Goal: Task Accomplishment & Management: Use online tool/utility

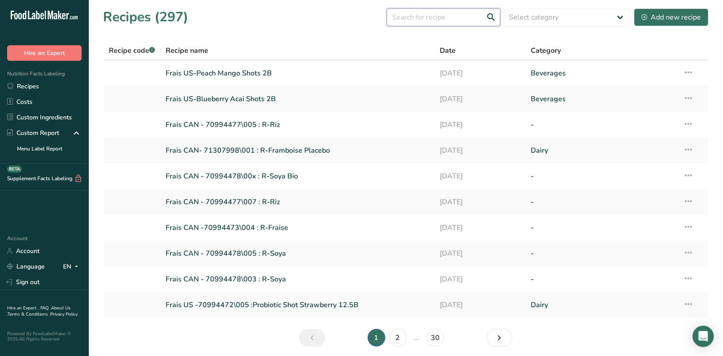
click at [463, 22] on input "text" at bounding box center [444, 17] width 114 height 18
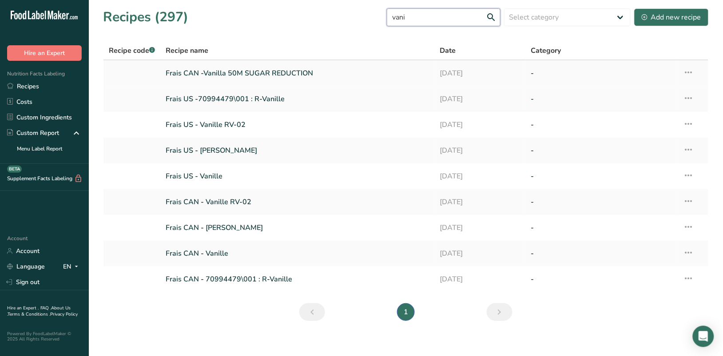
type input "vani"
click at [256, 72] on link "Frais CAN -Vanilla 50M SUGAR REDUCTION" at bounding box center [297, 73] width 263 height 19
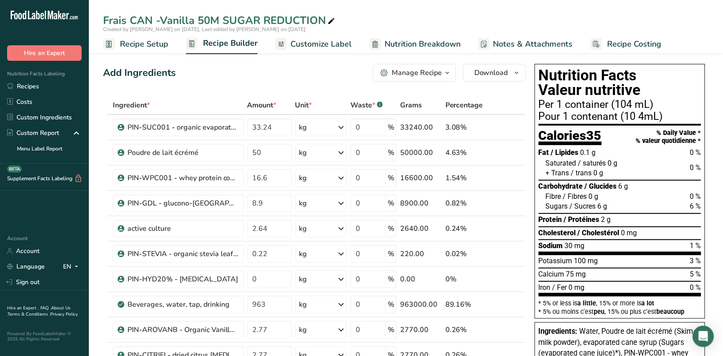
click at [451, 74] on icon "button" at bounding box center [447, 73] width 7 height 11
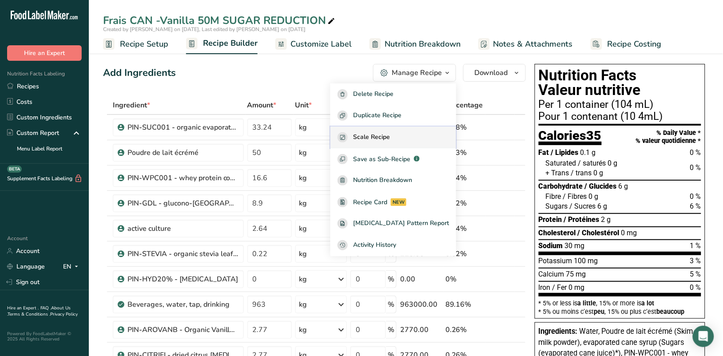
click at [388, 131] on button "Scale Recipe" at bounding box center [393, 138] width 126 height 22
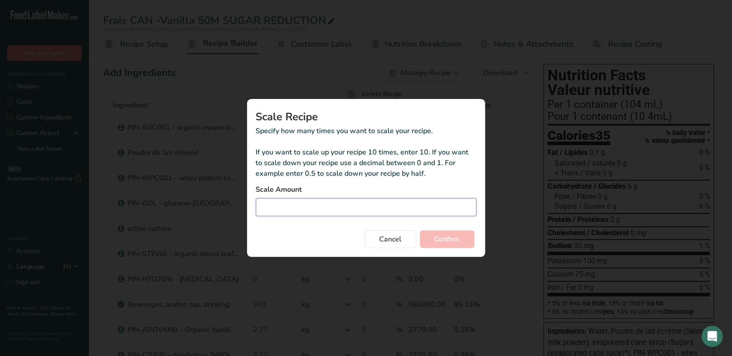
click at [353, 207] on input "Duplicate recipe modal" at bounding box center [366, 208] width 220 height 18
type input "1150.5"
click at [443, 241] on span "Confirm" at bounding box center [446, 239] width 25 height 11
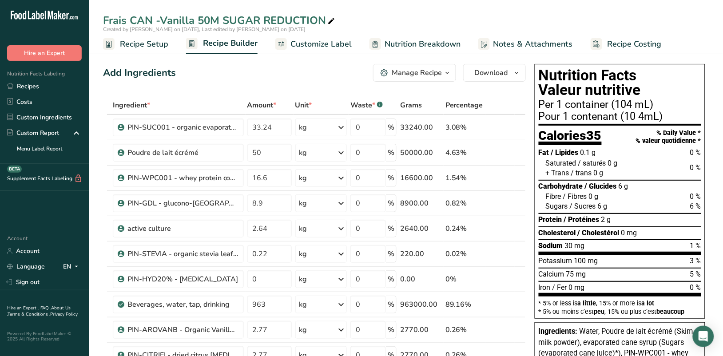
click at [451, 72] on span "button" at bounding box center [447, 73] width 11 height 11
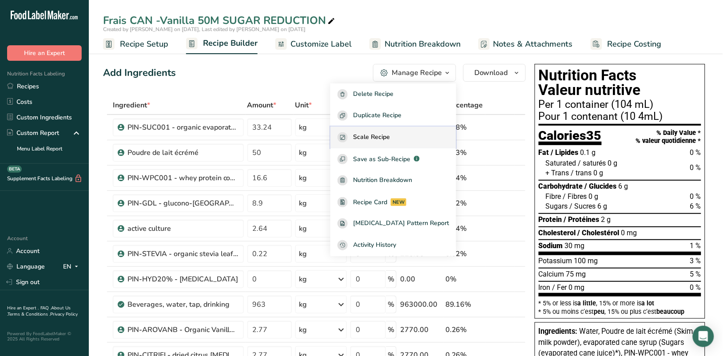
click at [383, 132] on span "Scale Recipe" at bounding box center [371, 137] width 37 height 10
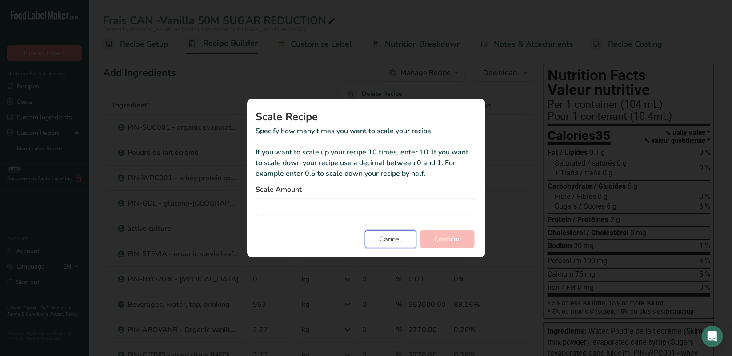
click at [390, 233] on button "Cancel" at bounding box center [391, 240] width 52 height 18
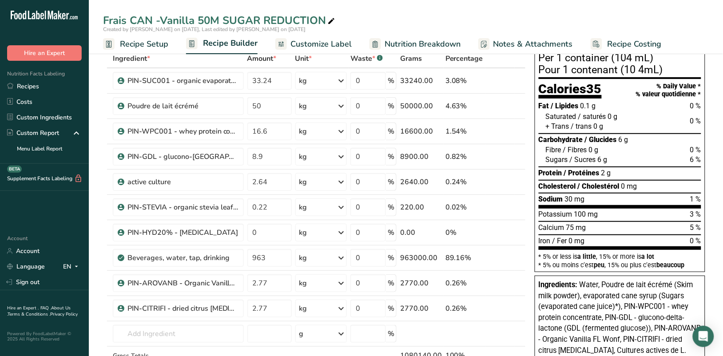
scroll to position [44, 0]
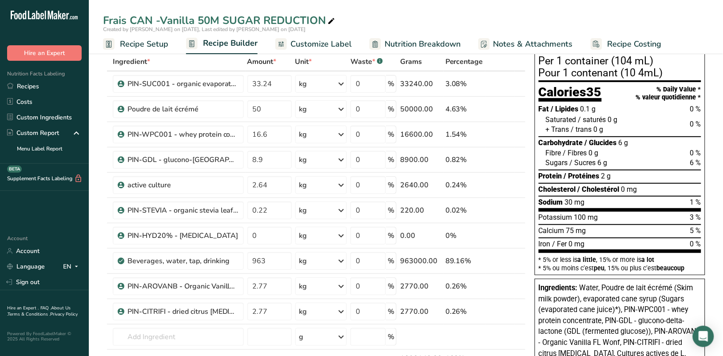
drag, startPoint x: 722, startPoint y: 177, endPoint x: 723, endPoint y: 170, distance: 7.2
click at [723, 170] on html ".a-20{fill:#fff;} Hire an Expert Nutrition Facts Labeling Recipes Costs Custom …" at bounding box center [361, 341] width 723 height 770
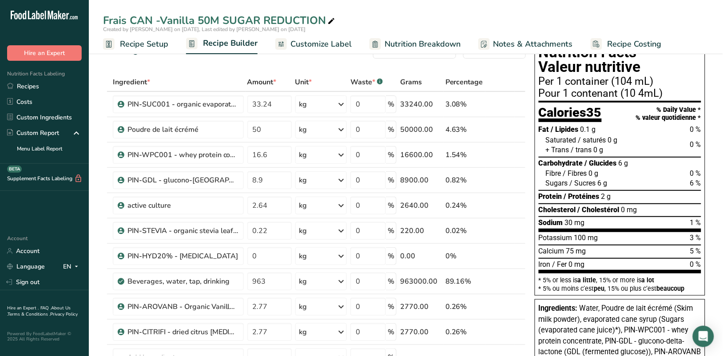
scroll to position [0, 0]
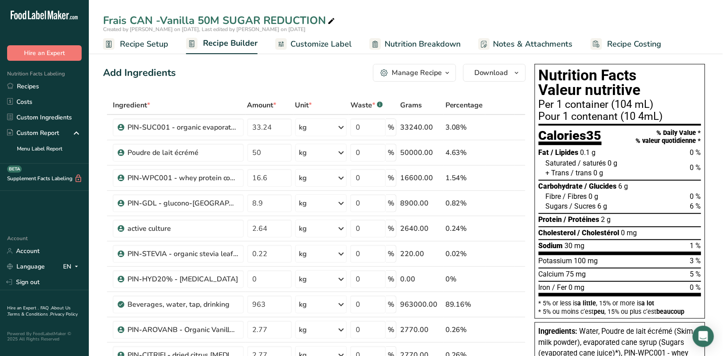
click at [321, 44] on span "Customize Label" at bounding box center [321, 44] width 61 height 12
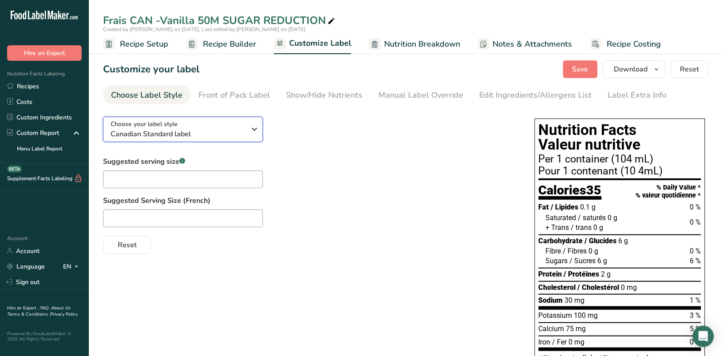
click at [253, 131] on icon "button" at bounding box center [255, 129] width 11 height 16
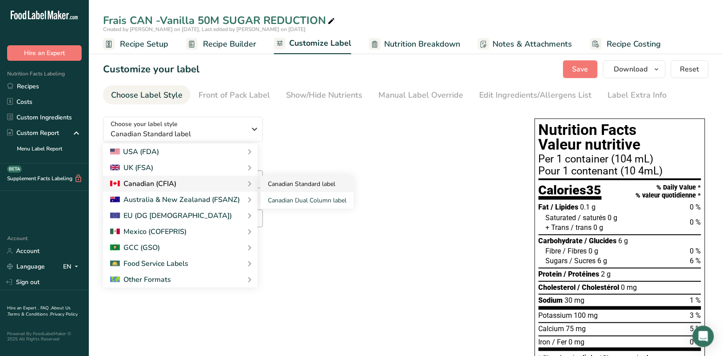
click at [305, 181] on link "Canadian Standard label" at bounding box center [307, 184] width 93 height 16
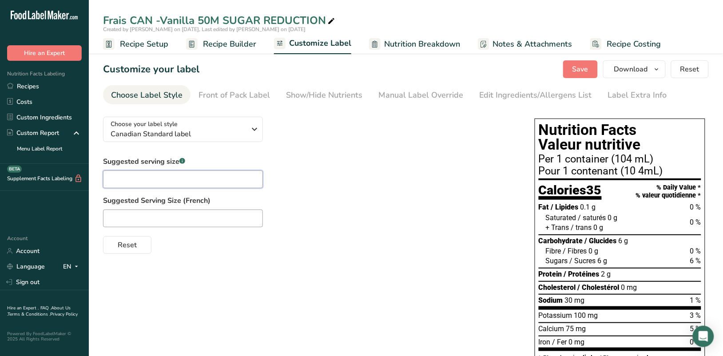
click at [172, 178] on input "text" at bounding box center [183, 180] width 160 height 18
click at [252, 135] on icon "button" at bounding box center [255, 129] width 11 height 16
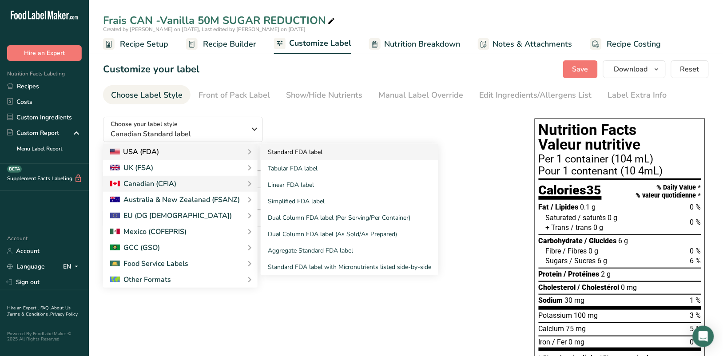
click at [285, 153] on link "Standard FDA label" at bounding box center [350, 152] width 178 height 16
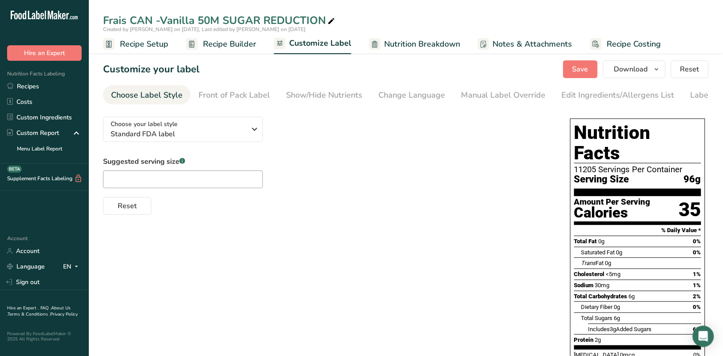
click at [285, 153] on div "Choose your label style Standard FDA label USA (FDA) Standard FDA label Tabular…" at bounding box center [328, 162] width 450 height 105
click at [260, 134] on button "Choose your label style Standard FDA label" at bounding box center [183, 129] width 160 height 25
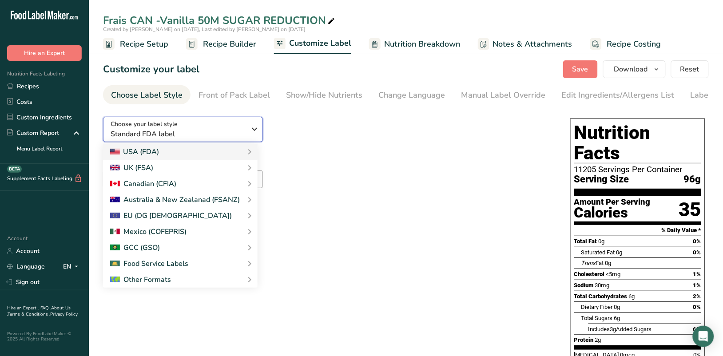
click at [260, 134] on button "Choose your label style Standard FDA label" at bounding box center [183, 129] width 160 height 25
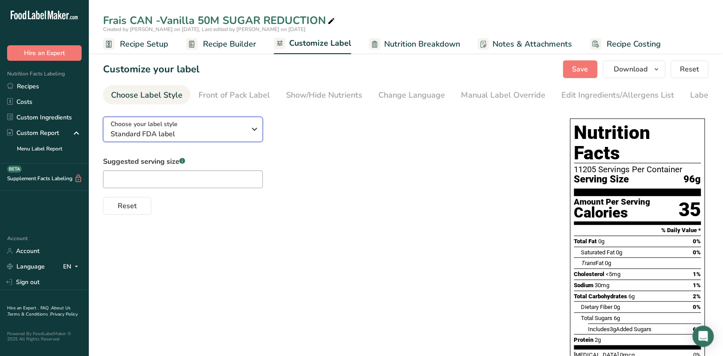
click at [256, 130] on icon "button" at bounding box center [255, 129] width 11 height 16
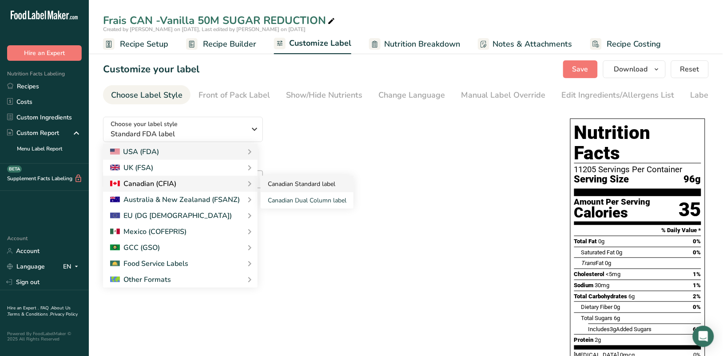
click at [278, 188] on link "Canadian Standard label" at bounding box center [307, 184] width 93 height 16
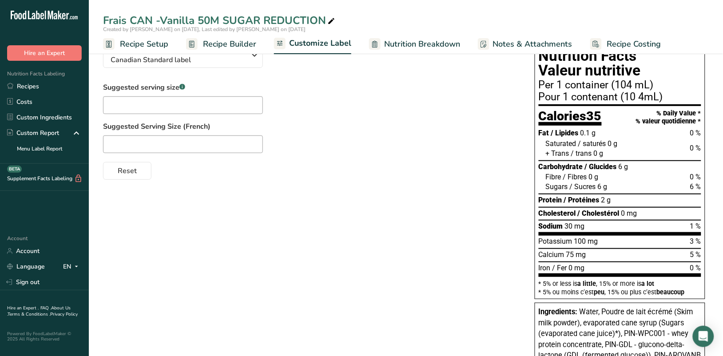
scroll to position [92, 0]
